Goal: Information Seeking & Learning: Find contact information

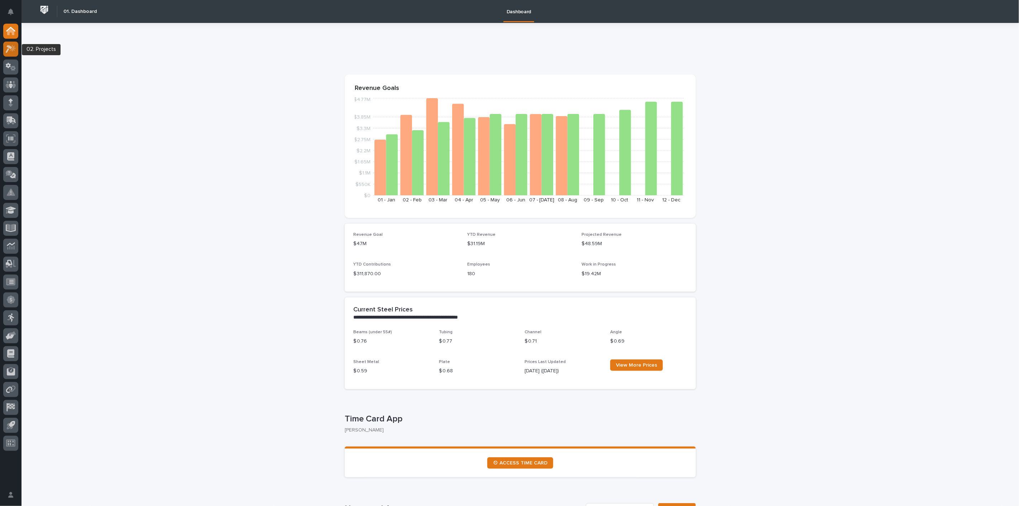
click at [9, 49] on icon at bounding box center [11, 49] width 10 height 8
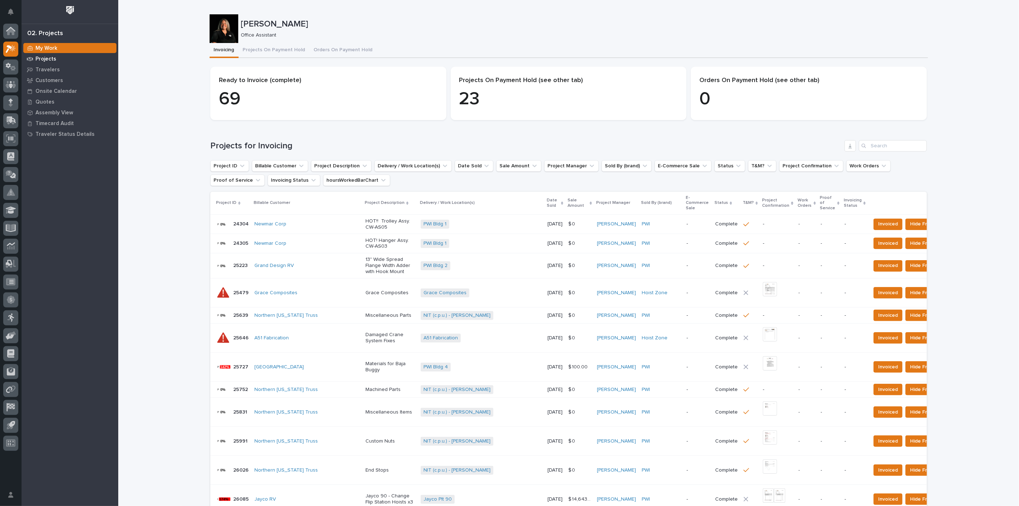
click at [49, 60] on p "Projects" at bounding box center [45, 59] width 21 height 6
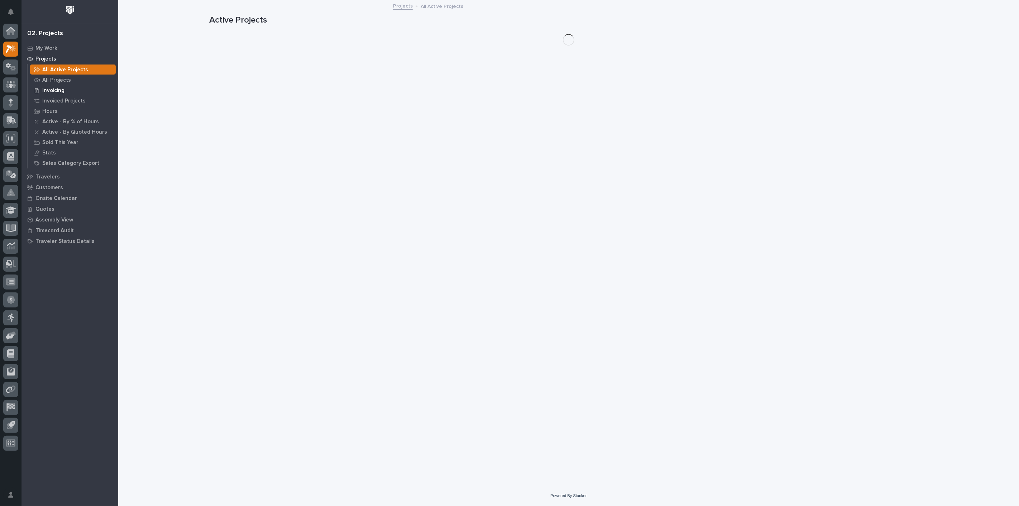
click at [52, 88] on p "Invoicing" at bounding box center [53, 90] width 22 height 6
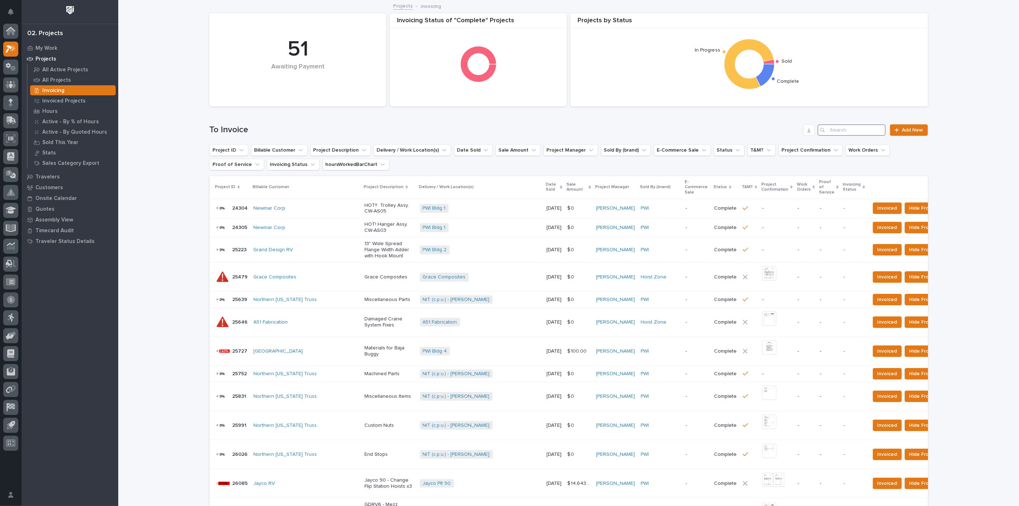
click at [843, 131] on input "Search" at bounding box center [851, 129] width 68 height 11
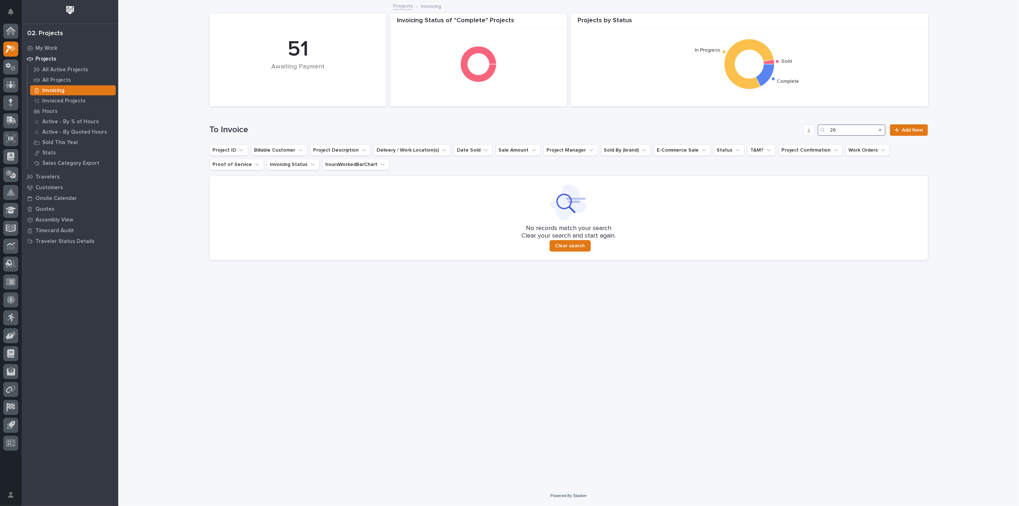
type input "2"
click at [866, 130] on input "26459" at bounding box center [851, 129] width 68 height 11
click at [862, 133] on input "26441" at bounding box center [851, 129] width 68 height 11
type input "2"
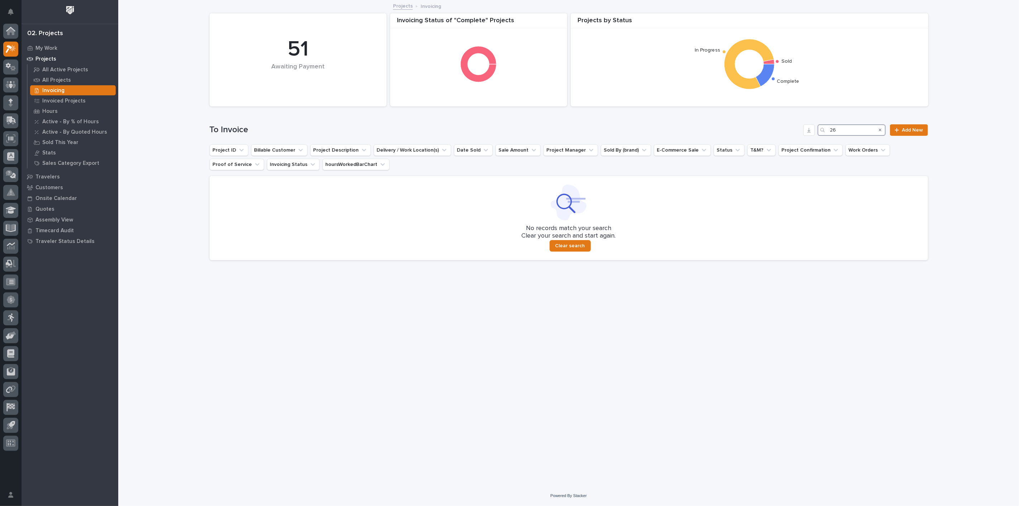
type input "2"
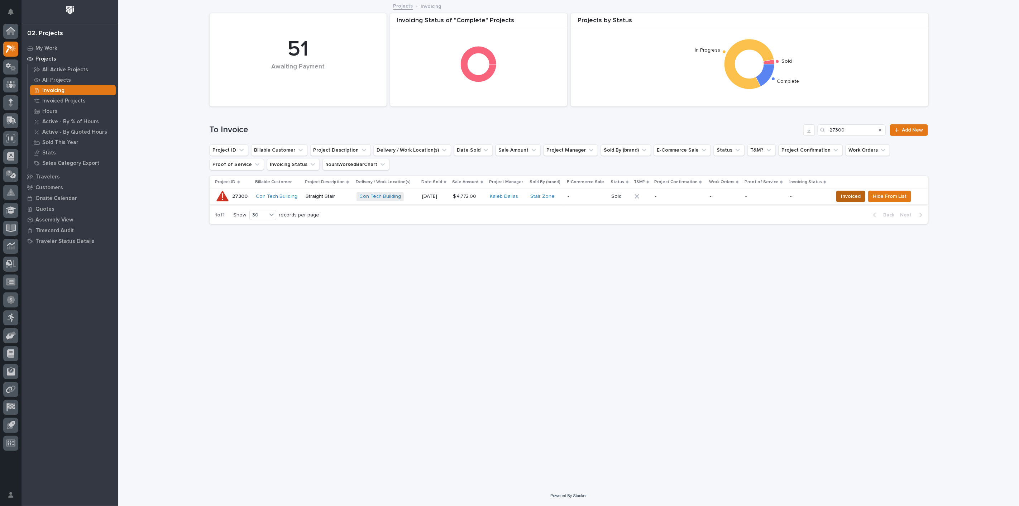
click at [856, 195] on span "Invoiced" at bounding box center [851, 196] width 20 height 9
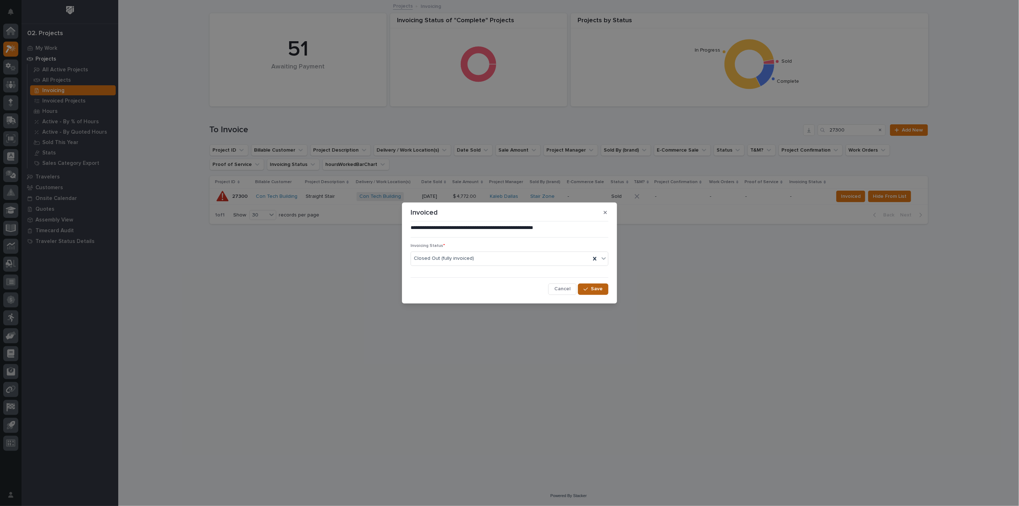
click at [602, 292] on span "Save" at bounding box center [597, 288] width 12 height 6
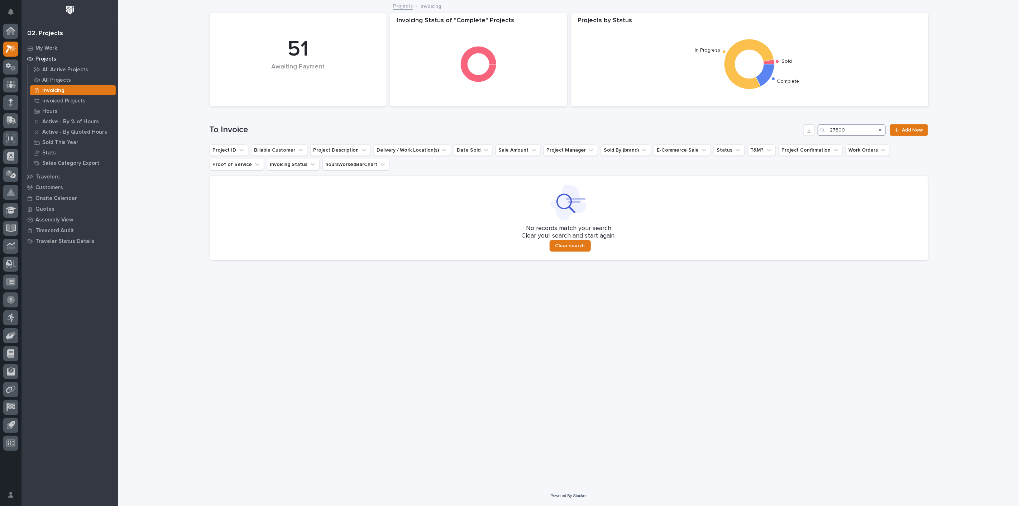
click at [849, 128] on input "27300" at bounding box center [851, 129] width 68 height 11
type input "2"
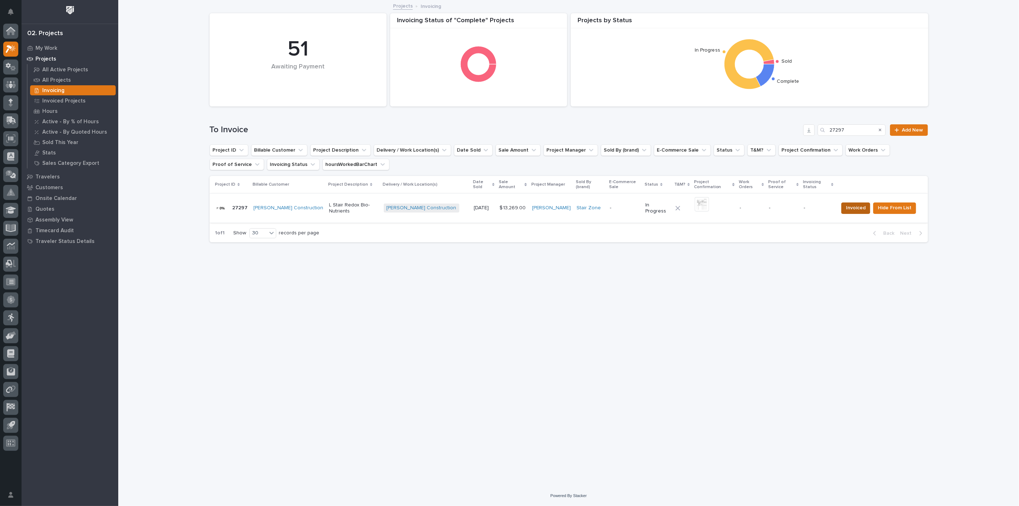
click at [853, 204] on span "Invoiced" at bounding box center [856, 207] width 20 height 9
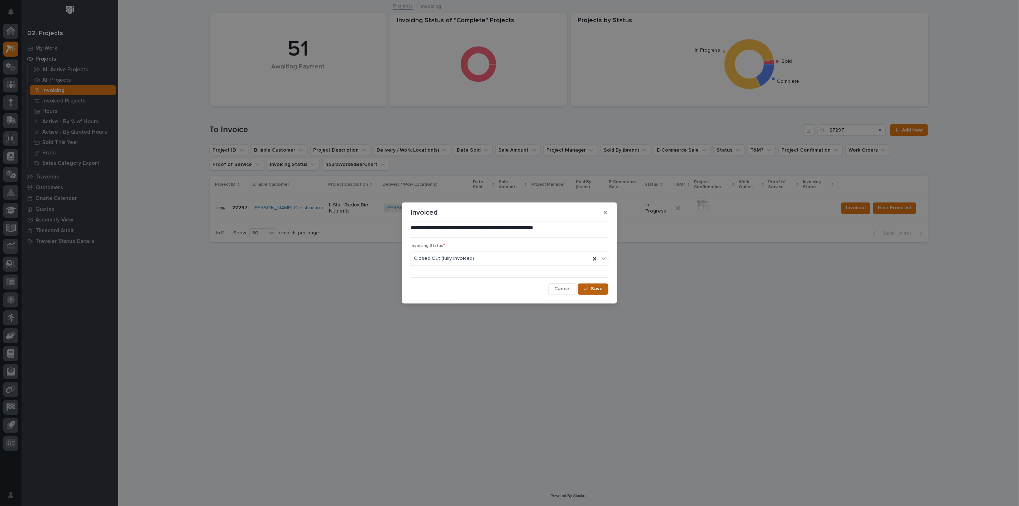
click at [597, 290] on span "Save" at bounding box center [597, 288] width 12 height 6
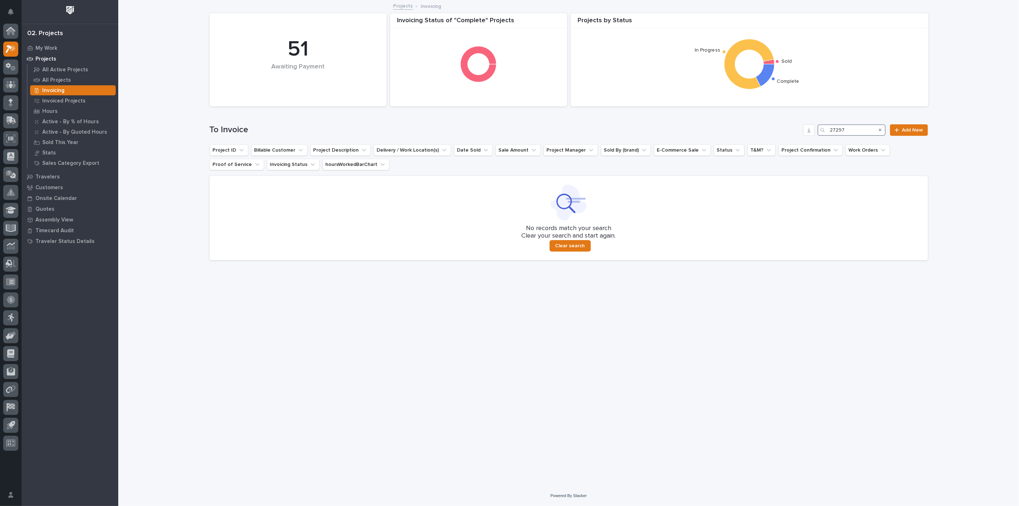
click at [848, 131] on input "27297" at bounding box center [851, 129] width 68 height 11
type input "2"
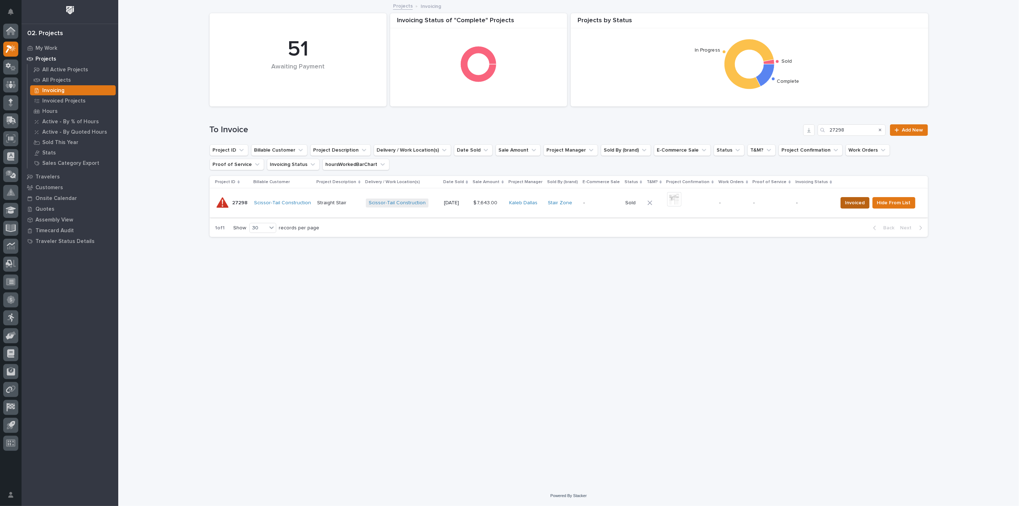
click at [854, 204] on span "Invoiced" at bounding box center [855, 202] width 20 height 9
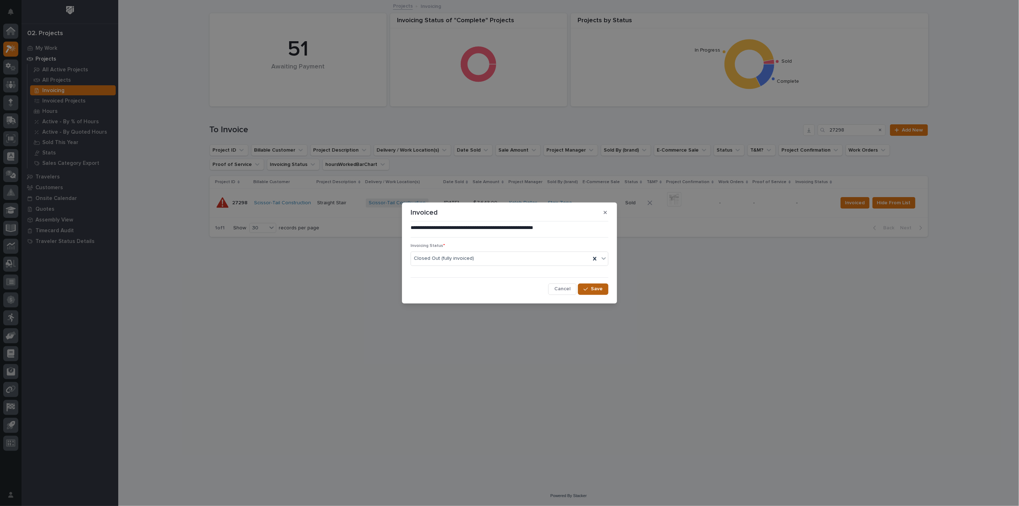
click at [590, 289] on div "button" at bounding box center [586, 289] width 7 height 5
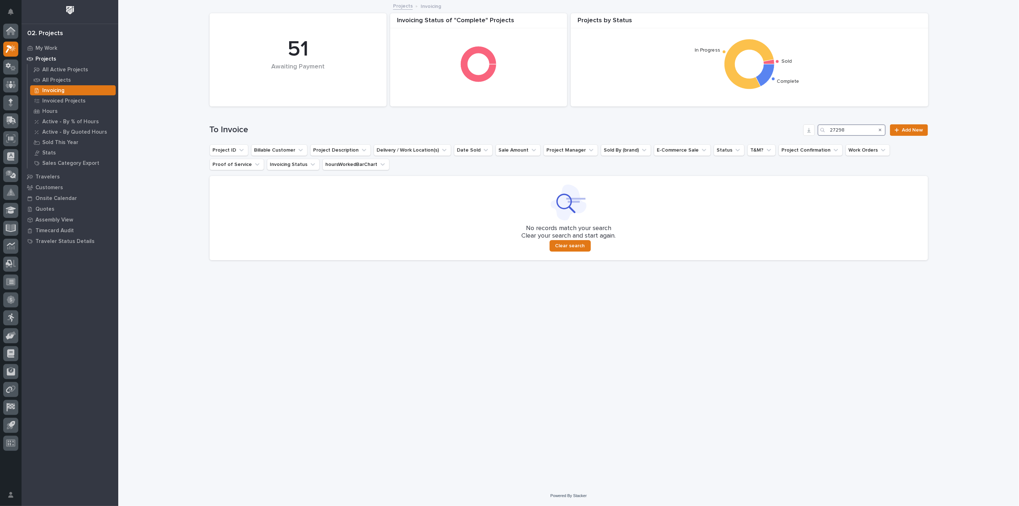
click at [854, 129] on input "27298" at bounding box center [851, 129] width 68 height 11
type input "2"
type input "26639"
drag, startPoint x: 854, startPoint y: 129, endPoint x: 813, endPoint y: 130, distance: 41.2
click at [813, 130] on div "To Invoice 26639 Add New" at bounding box center [569, 129] width 718 height 11
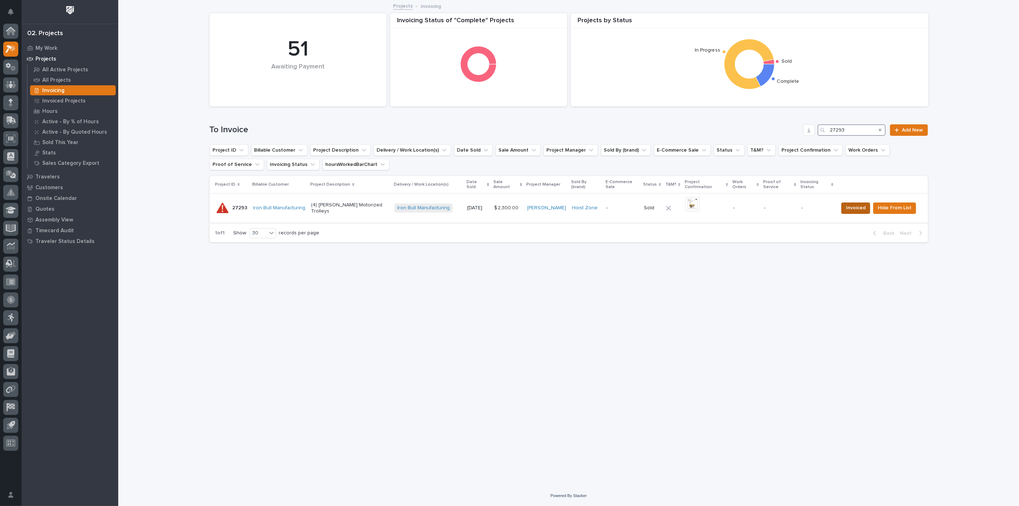
type input "27293"
click at [866, 207] on button "Invoiced" at bounding box center [855, 207] width 29 height 11
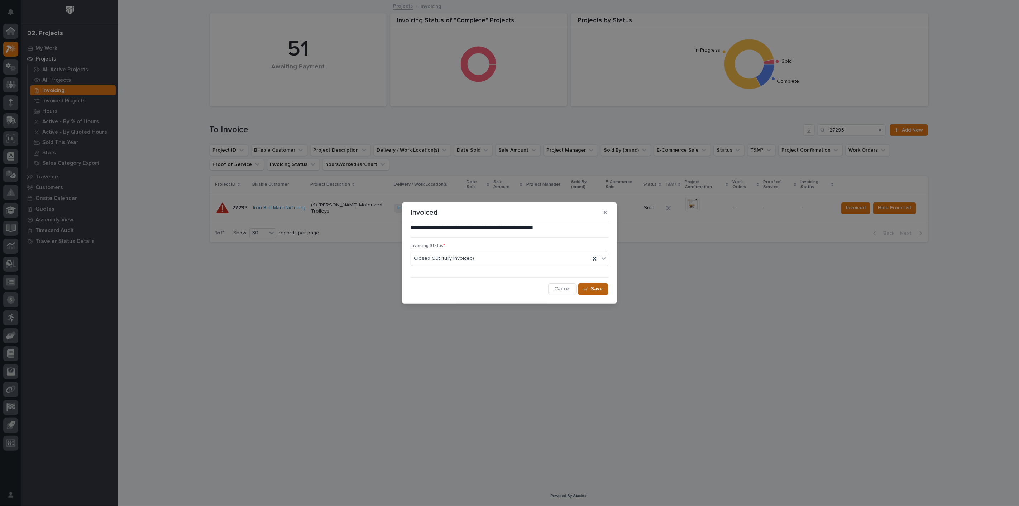
click at [591, 287] on div "button" at bounding box center [586, 289] width 7 height 5
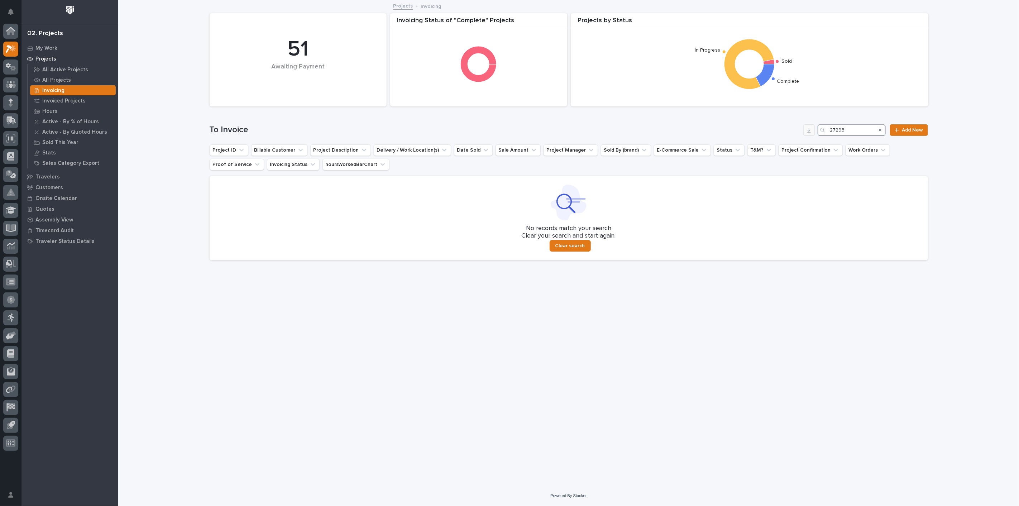
drag, startPoint x: 822, startPoint y: 125, endPoint x: 805, endPoint y: 125, distance: 16.5
click at [805, 125] on div "To Invoice 27293 Add New" at bounding box center [569, 129] width 718 height 11
type input "26810"
click at [15, 35] on div at bounding box center [10, 31] width 15 height 15
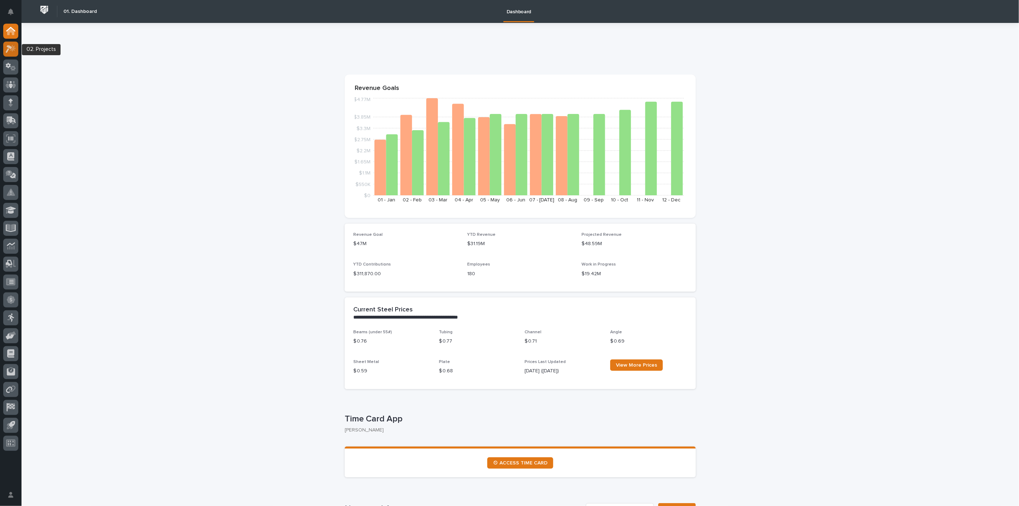
click at [7, 48] on icon at bounding box center [11, 49] width 10 height 8
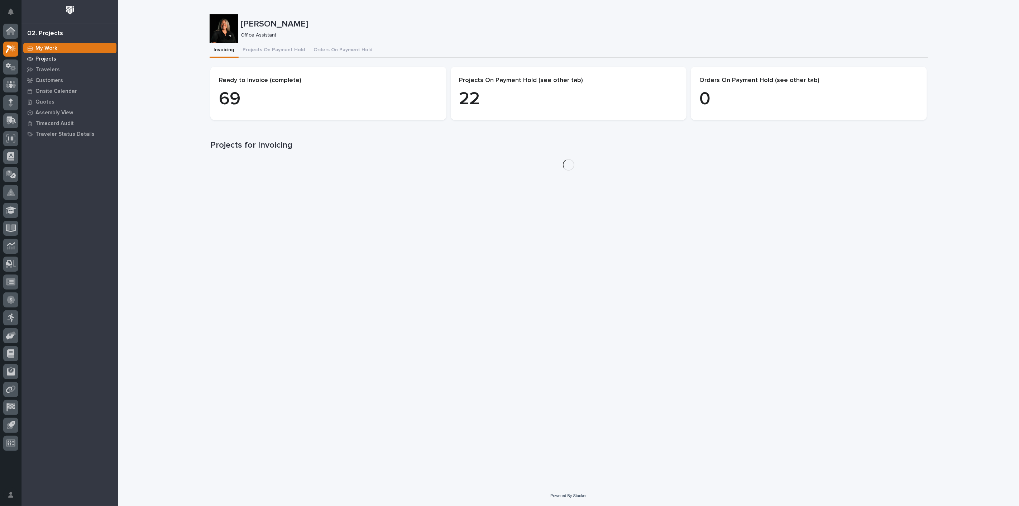
click at [49, 59] on p "Projects" at bounding box center [45, 59] width 21 height 6
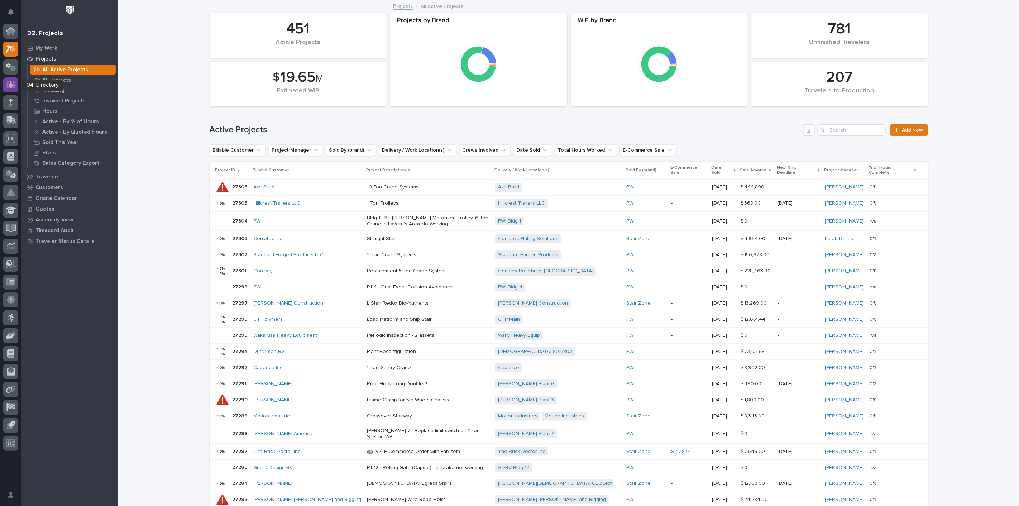
click at [6, 85] on icon at bounding box center [11, 84] width 10 height 7
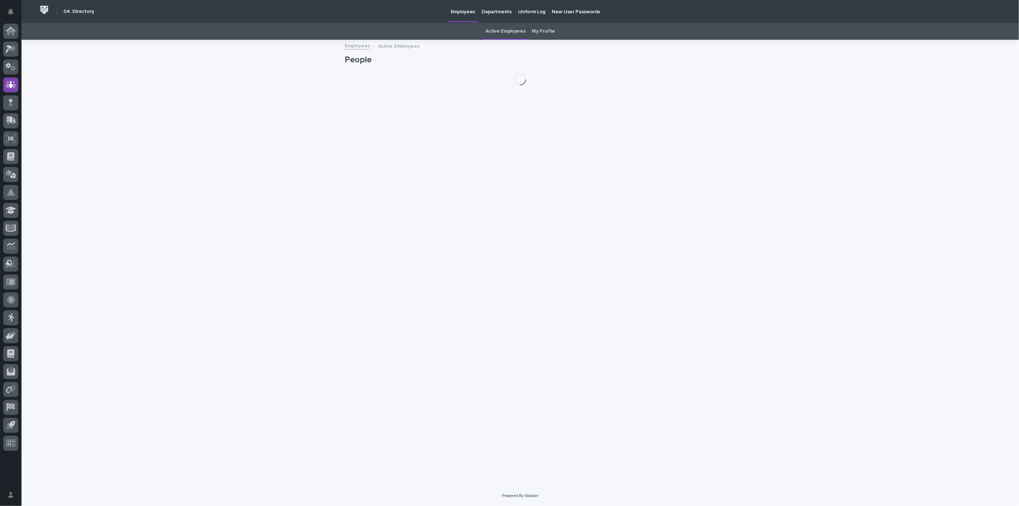
click at [542, 32] on link "My Profile" at bounding box center [543, 31] width 23 height 17
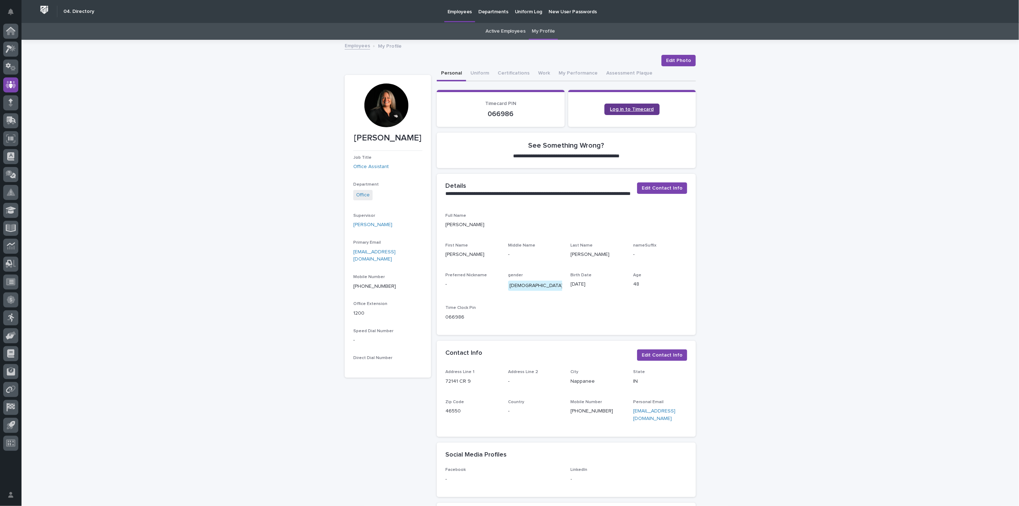
click at [630, 109] on span "Log in to Timecard" at bounding box center [632, 109] width 44 height 5
click at [350, 46] on link "Employees" at bounding box center [357, 45] width 25 height 8
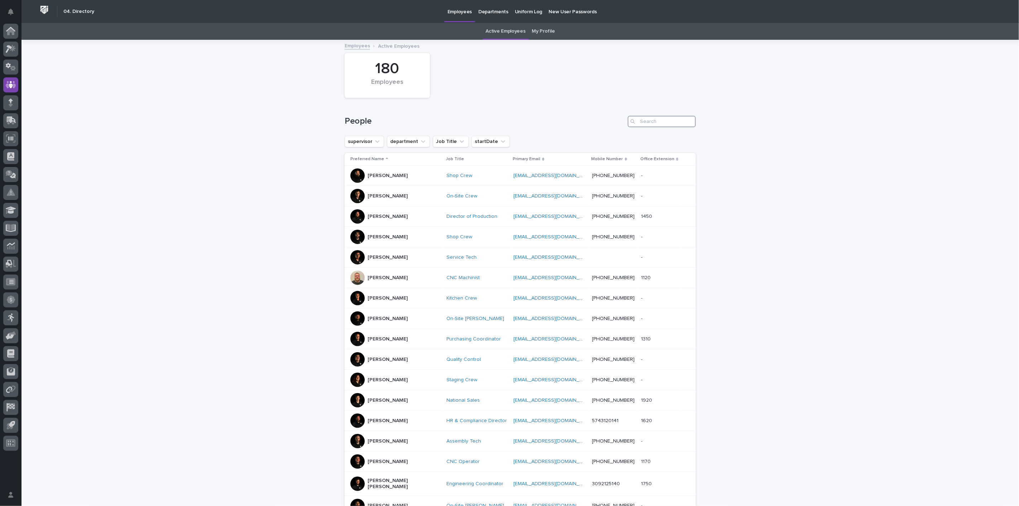
click at [675, 118] on input "Search" at bounding box center [661, 121] width 68 height 11
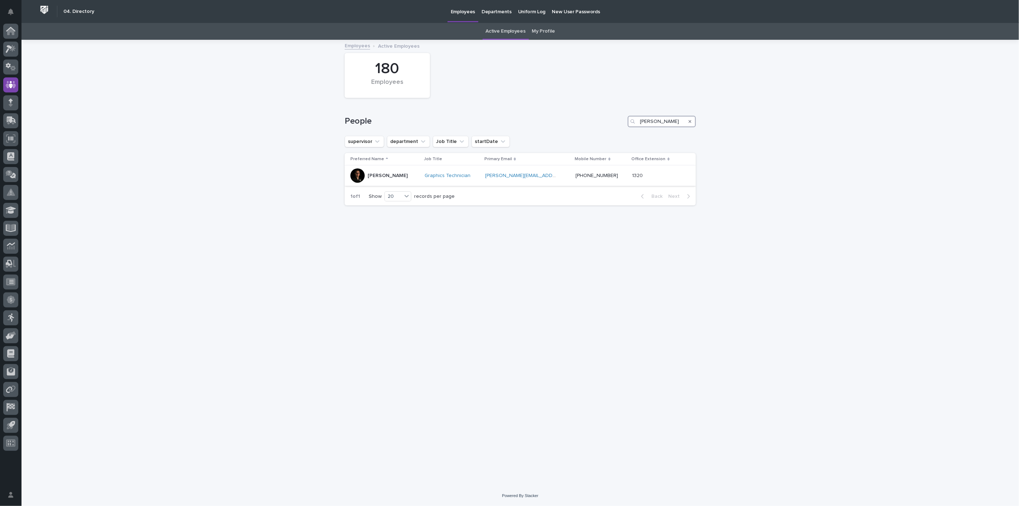
type input "[PERSON_NAME]"
click at [386, 177] on p "[PERSON_NAME]" at bounding box center [387, 176] width 40 height 6
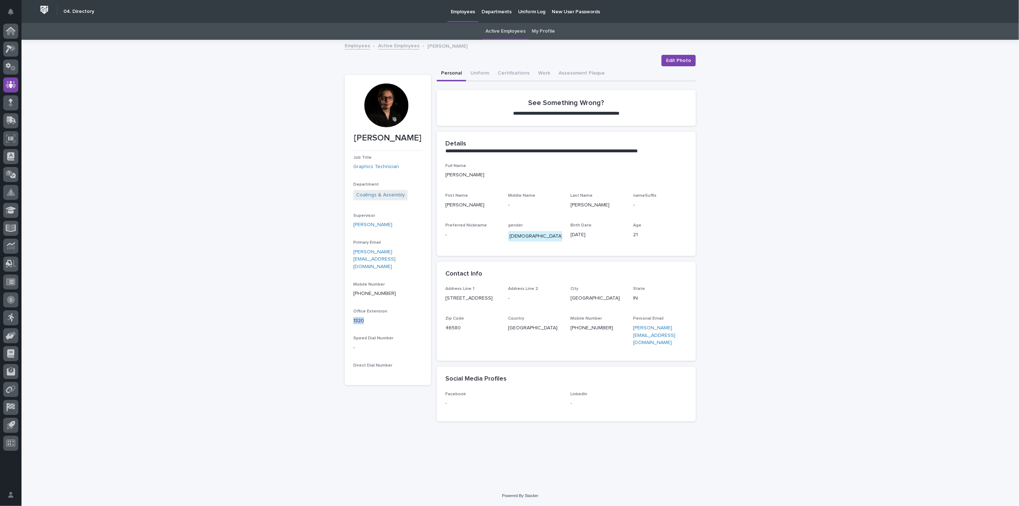
drag, startPoint x: 369, startPoint y: 306, endPoint x: 347, endPoint y: 305, distance: 22.2
click at [347, 305] on section "[PERSON_NAME] Job Title Graphics Technician Department Coatings & Assembly Supe…" at bounding box center [388, 230] width 86 height 310
click at [287, 295] on div "**********" at bounding box center [519, 262] width 997 height 445
drag, startPoint x: 365, startPoint y: 301, endPoint x: 320, endPoint y: 299, distance: 44.4
click at [345, 303] on section "[PERSON_NAME] Job Title Graphics Technician Department Coatings & Assembly Supe…" at bounding box center [388, 230] width 86 height 310
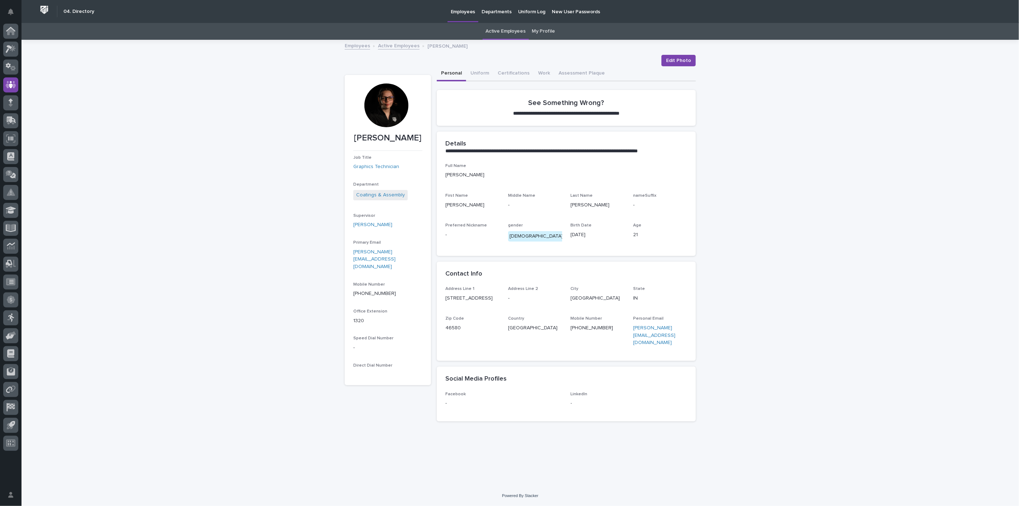
click at [281, 292] on div "**********" at bounding box center [519, 262] width 997 height 445
drag, startPoint x: 364, startPoint y: 303, endPoint x: 338, endPoint y: 302, distance: 25.1
click at [350, 304] on section "[PERSON_NAME] Job Title Graphics Technician Department Coatings & Assembly Supe…" at bounding box center [388, 230] width 86 height 310
click at [307, 296] on div "**********" at bounding box center [519, 262] width 997 height 445
click at [387, 47] on link "Active Employees" at bounding box center [399, 45] width 42 height 8
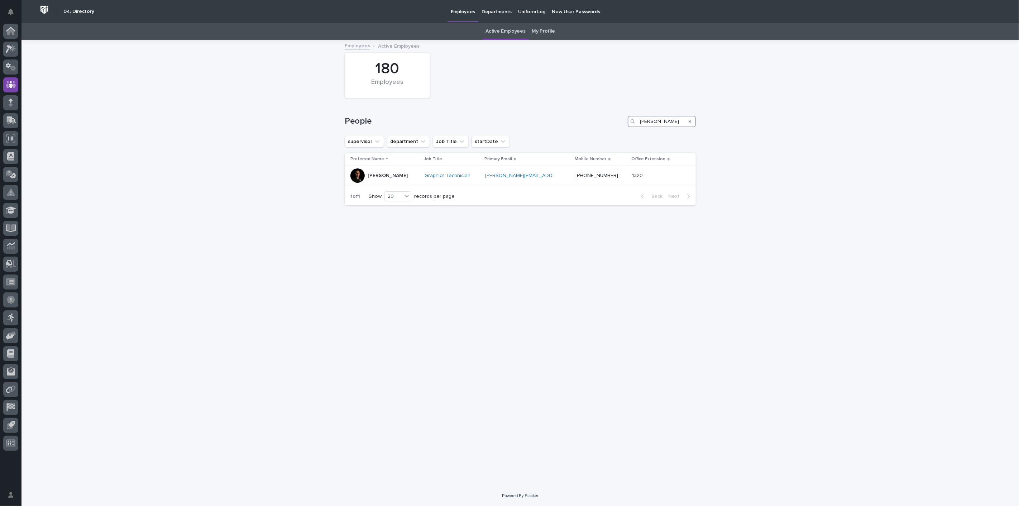
drag, startPoint x: 650, startPoint y: 119, endPoint x: 552, endPoint y: 119, distance: 98.5
click at [552, 119] on div "People [PERSON_NAME]" at bounding box center [520, 121] width 351 height 11
type input "[PERSON_NAME]"
click at [380, 178] on p "[PERSON_NAME]" at bounding box center [387, 176] width 40 height 6
drag, startPoint x: 684, startPoint y: 123, endPoint x: 580, endPoint y: 121, distance: 103.9
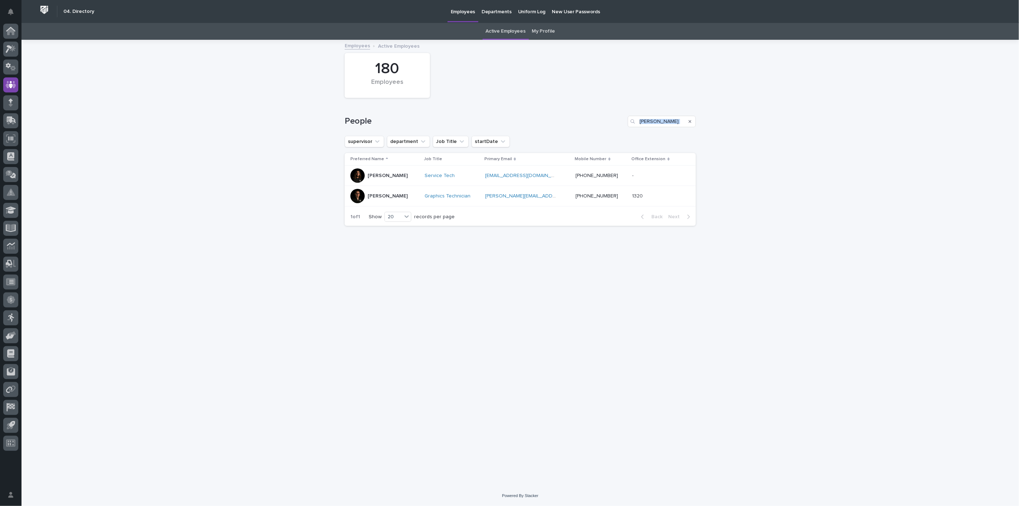
click at [580, 121] on div "People [PERSON_NAME]" at bounding box center [520, 121] width 351 height 11
